Goal: Task Accomplishment & Management: Use online tool/utility

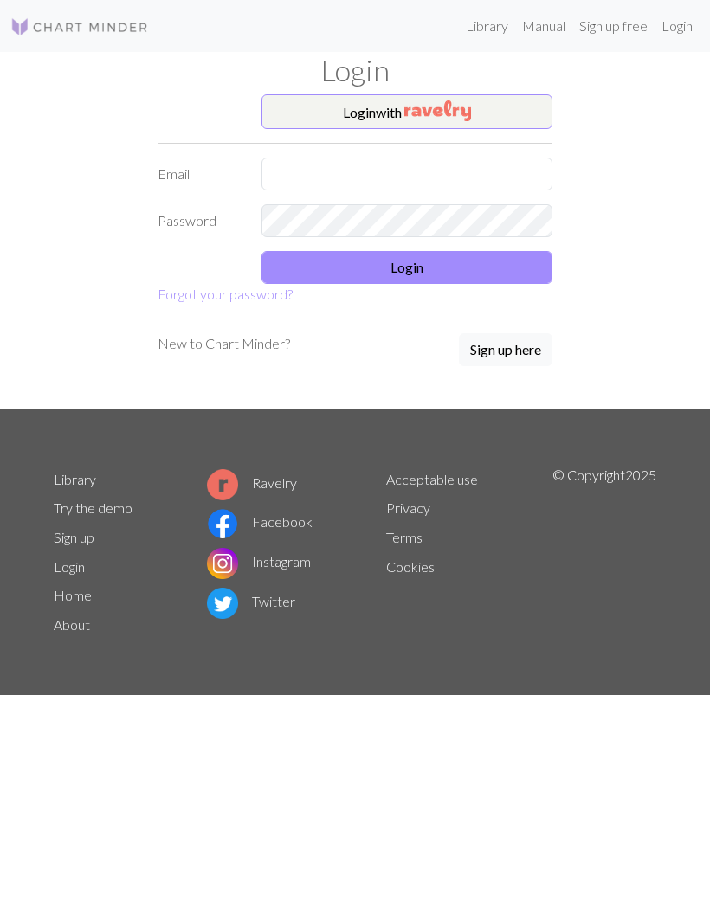
click at [567, 124] on div "Login with Email Password Login Forgot your password? New to Chart Minder? Sign…" at bounding box center [354, 251] width 623 height 315
click at [567, 123] on div "Login with Email Password Login Forgot your password? New to Chart Minder? Sign…" at bounding box center [354, 251] width 623 height 315
click at [511, 111] on button "Login with" at bounding box center [406, 111] width 291 height 35
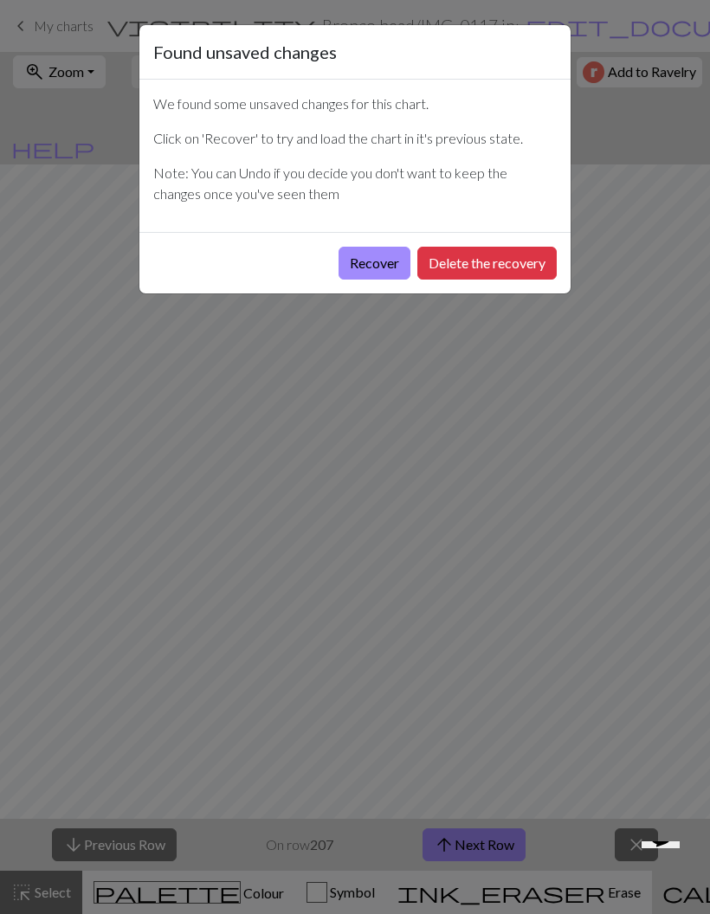
click at [389, 272] on button "Recover" at bounding box center [374, 263] width 72 height 33
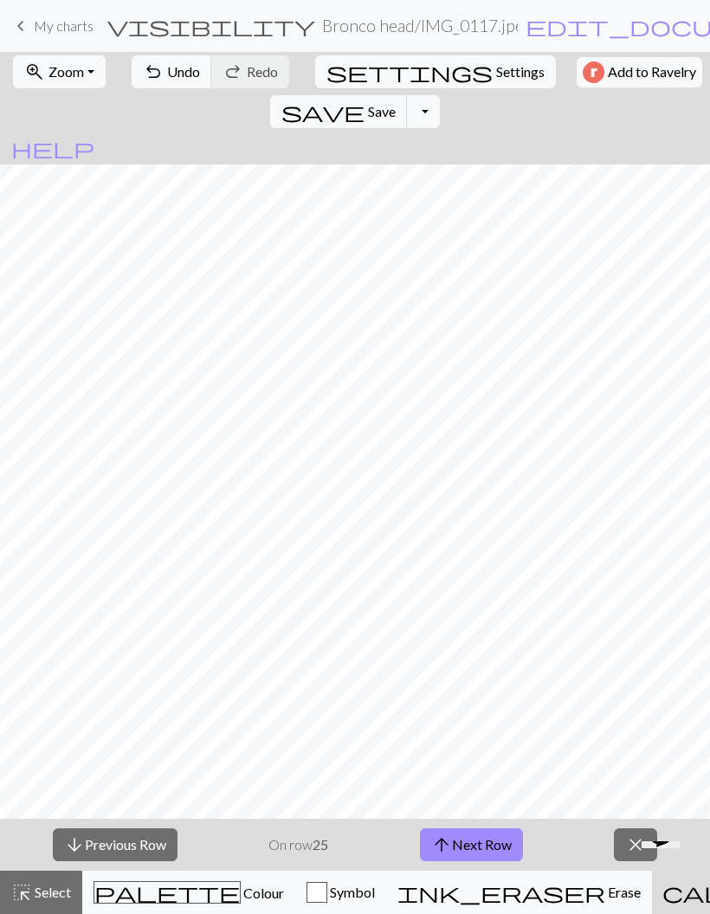
click at [90, 64] on button "zoom_in Zoom Zoom" at bounding box center [59, 71] width 93 height 33
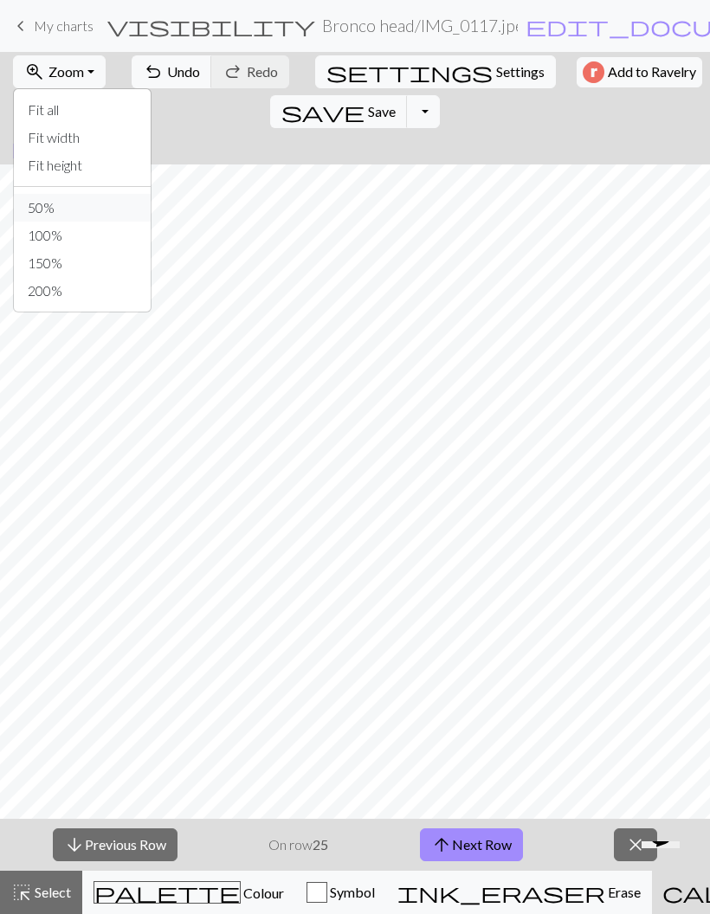
click at [91, 216] on button "50%" at bounding box center [82, 208] width 137 height 28
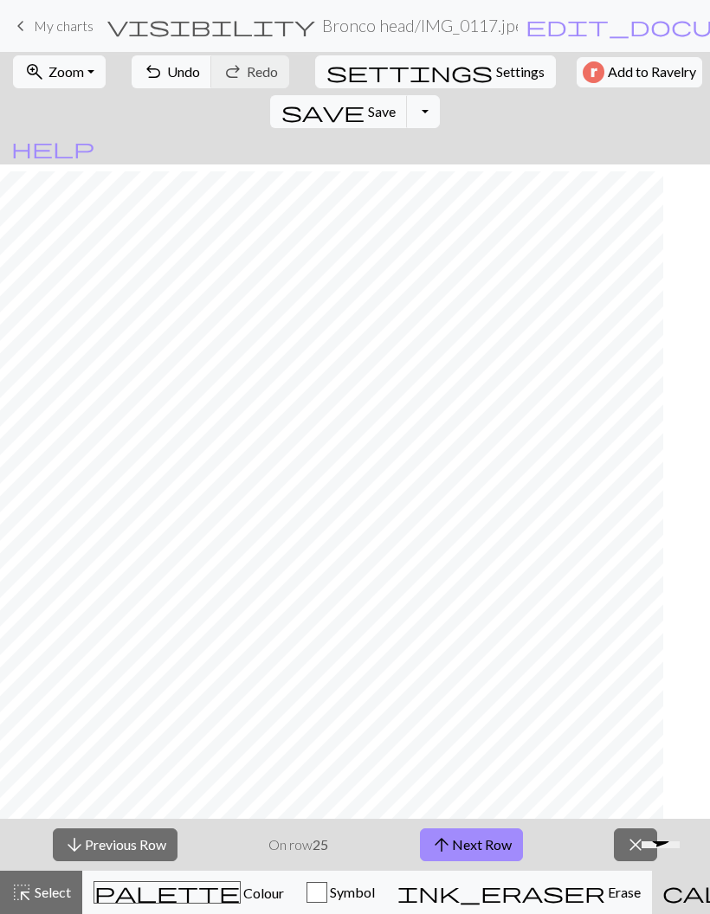
scroll to position [59, 528]
click at [81, 59] on button "zoom_in Zoom Zoom" at bounding box center [59, 71] width 93 height 33
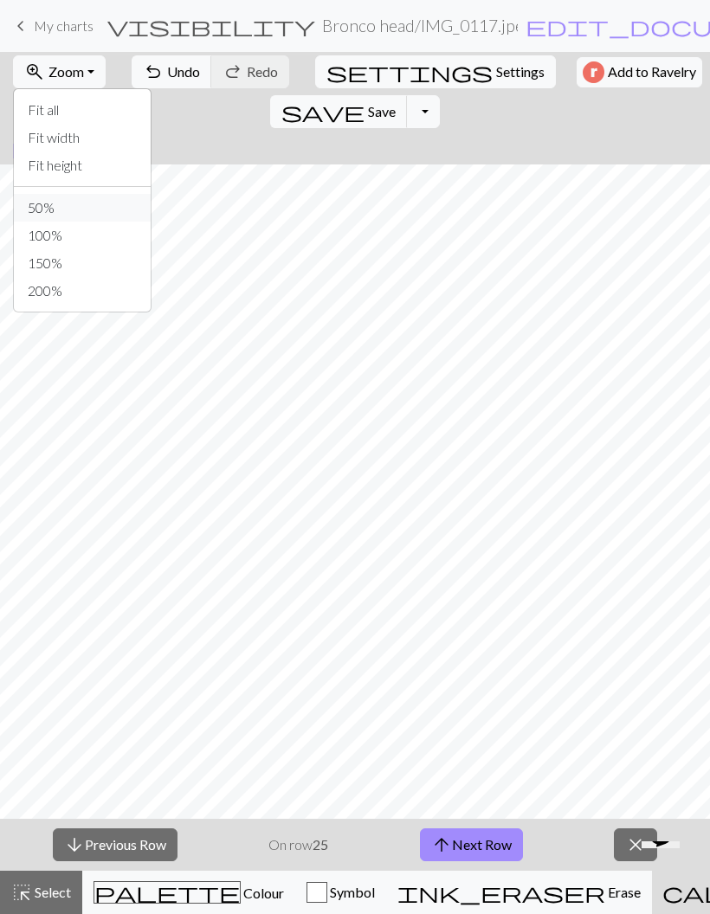
click at [91, 211] on button "50%" at bounding box center [82, 208] width 137 height 28
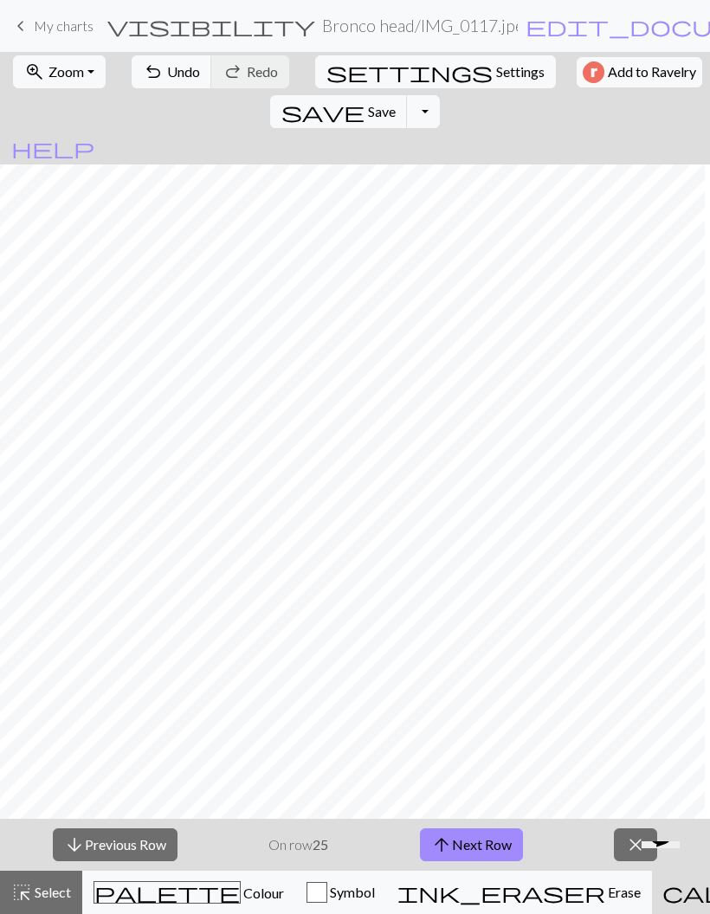
scroll to position [42, 381]
click at [121, 847] on button "arrow_downward Previous Row" at bounding box center [115, 844] width 125 height 33
click at [81, 81] on button "zoom_in Zoom Zoom" at bounding box center [59, 71] width 93 height 33
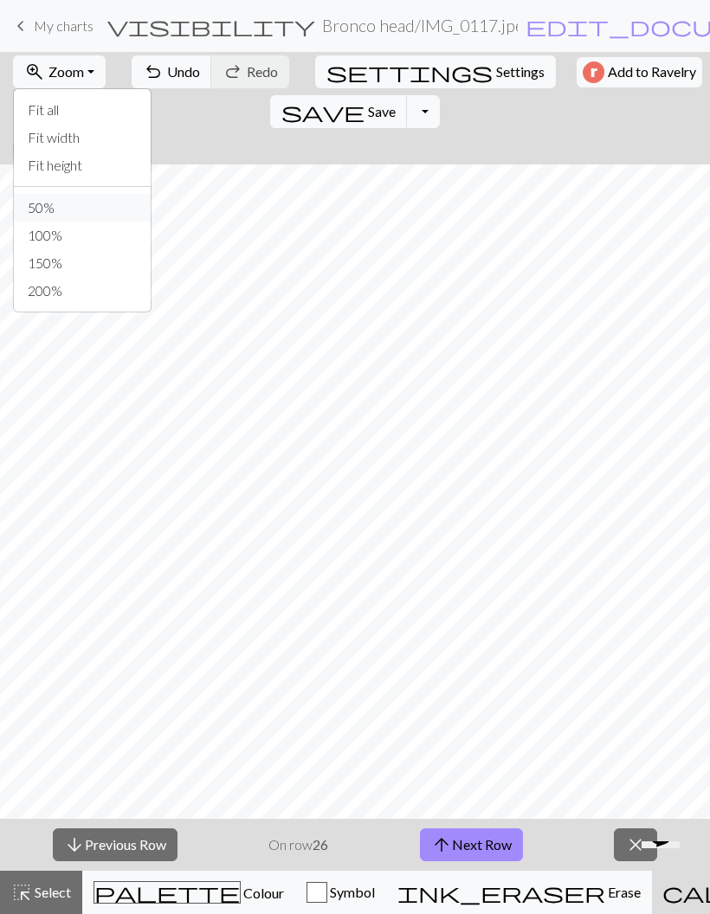
click at [80, 208] on button "50%" at bounding box center [82, 208] width 137 height 28
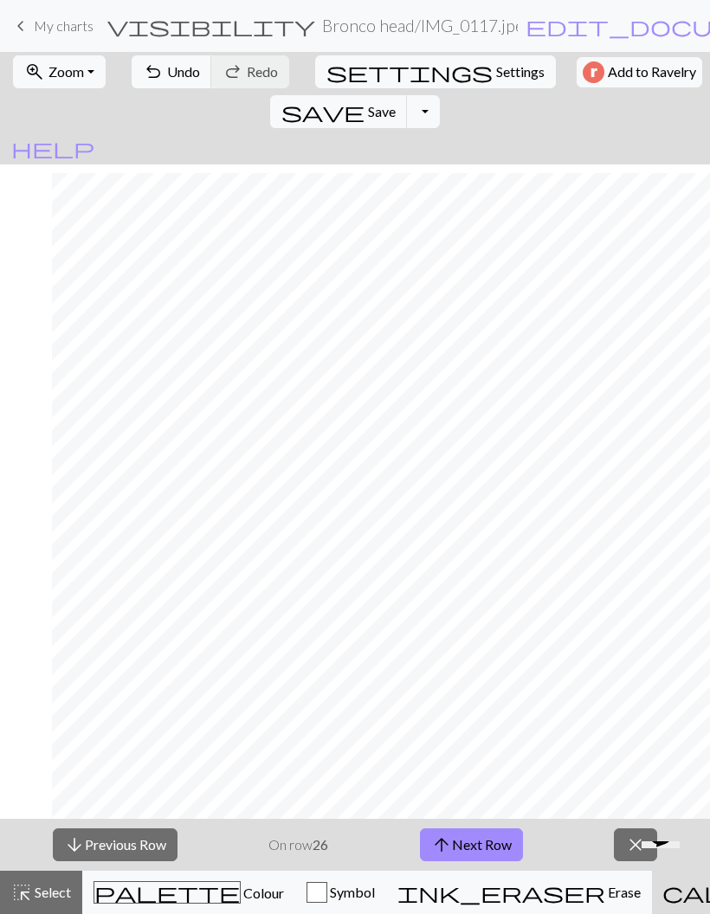
scroll to position [40, 1357]
click at [61, 80] on button "zoom_in Zoom Zoom" at bounding box center [59, 71] width 93 height 33
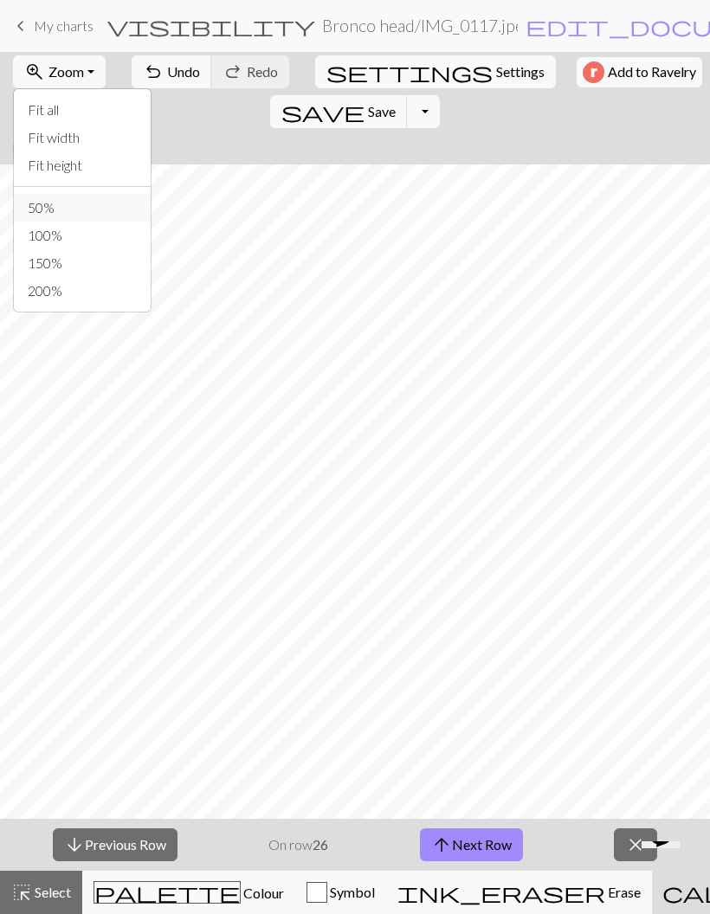
click at [32, 202] on button "50%" at bounding box center [82, 208] width 137 height 28
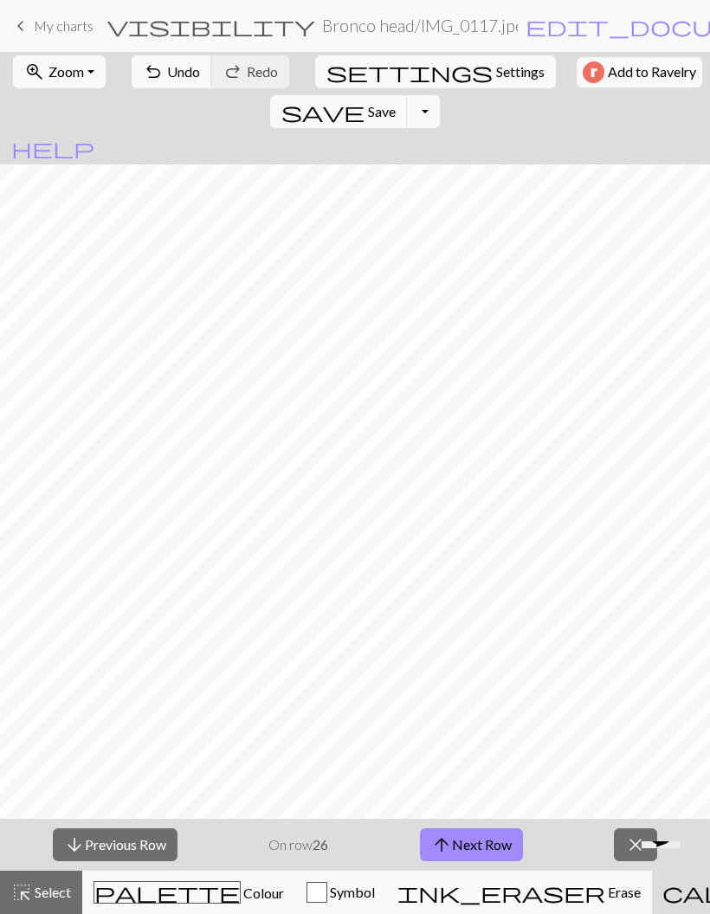
scroll to position [33, 1284]
click at [93, 854] on button "arrow_downward Previous Row" at bounding box center [115, 844] width 125 height 33
click at [153, 839] on button "arrow_downward Previous Row" at bounding box center [115, 844] width 125 height 33
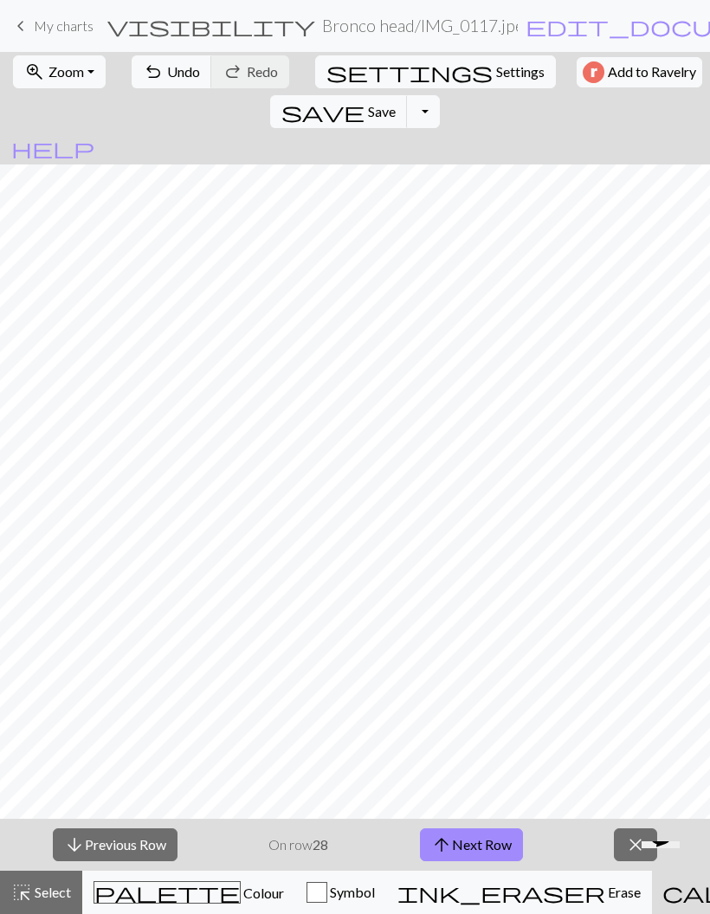
click at [47, 58] on button "zoom_in Zoom Zoom" at bounding box center [59, 71] width 93 height 33
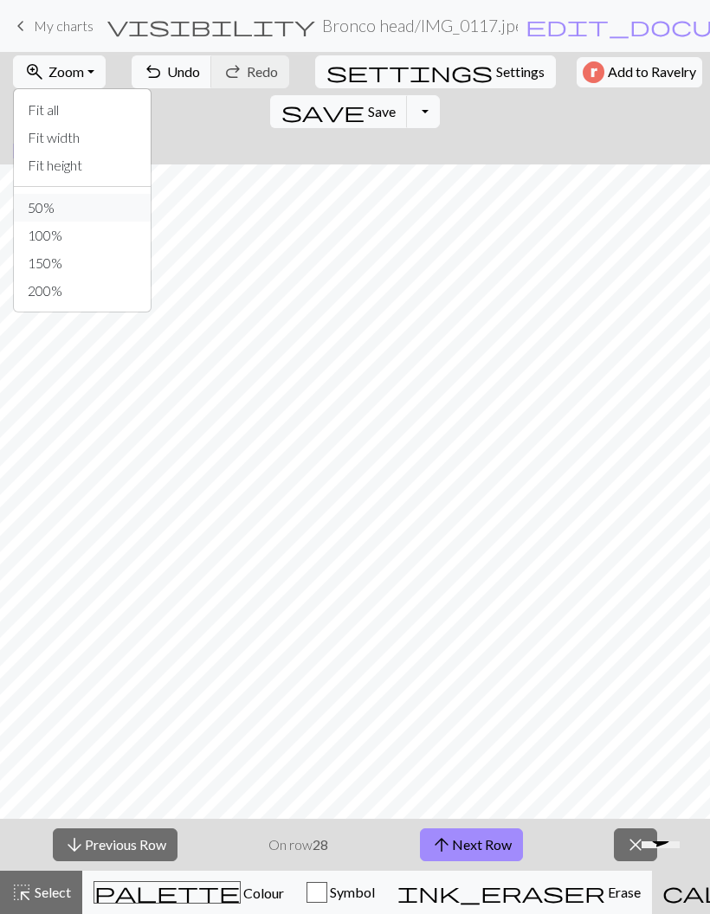
click at [48, 215] on button "50%" at bounding box center [82, 208] width 137 height 28
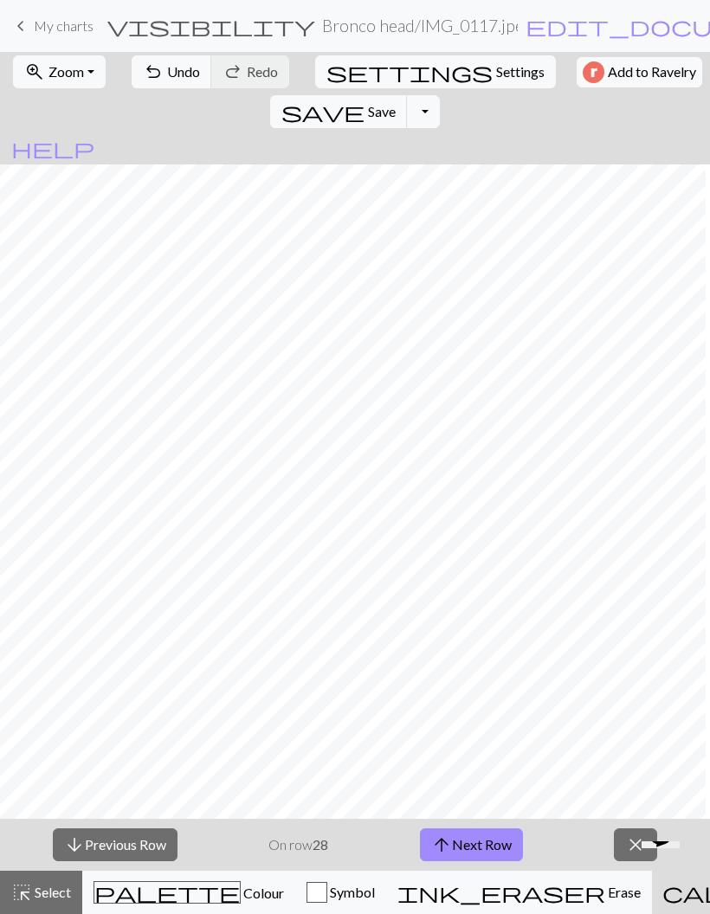
scroll to position [0, 1264]
